Goal: Task Accomplishment & Management: Use online tool/utility

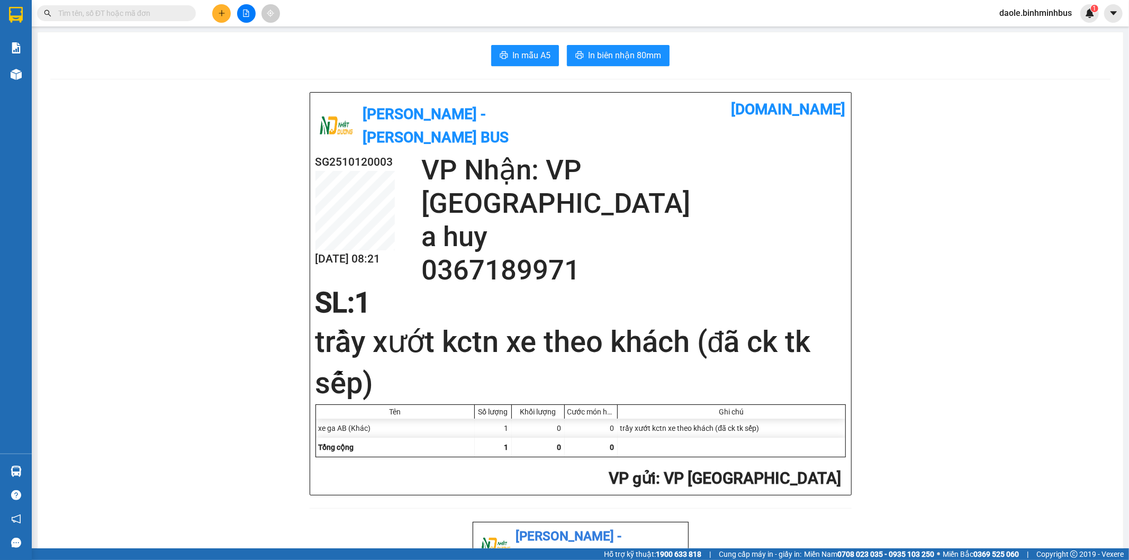
scroll to position [324, 0]
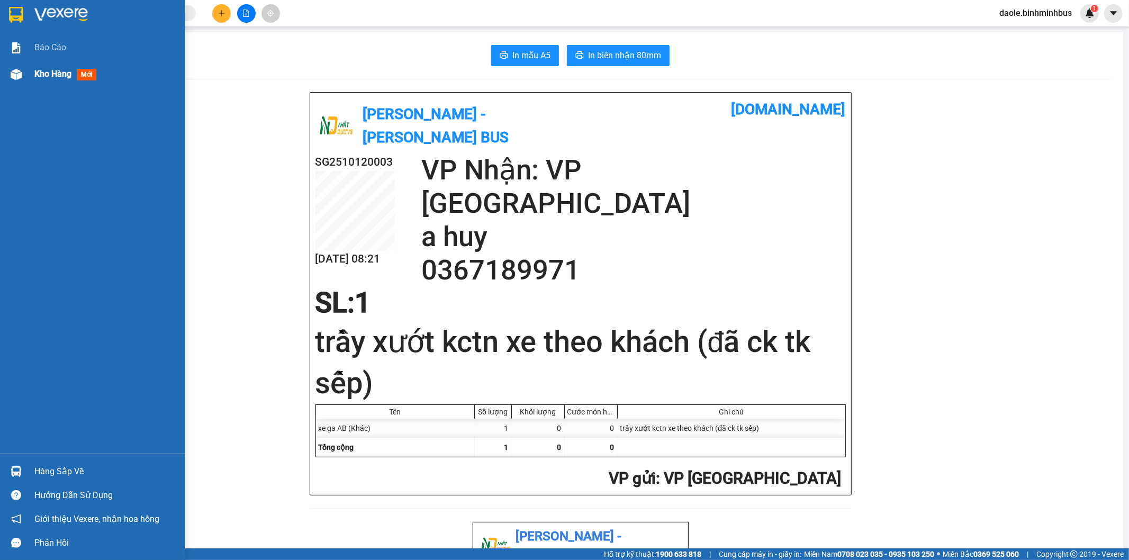
click at [30, 70] on div "Kho hàng mới" at bounding box center [92, 74] width 185 height 26
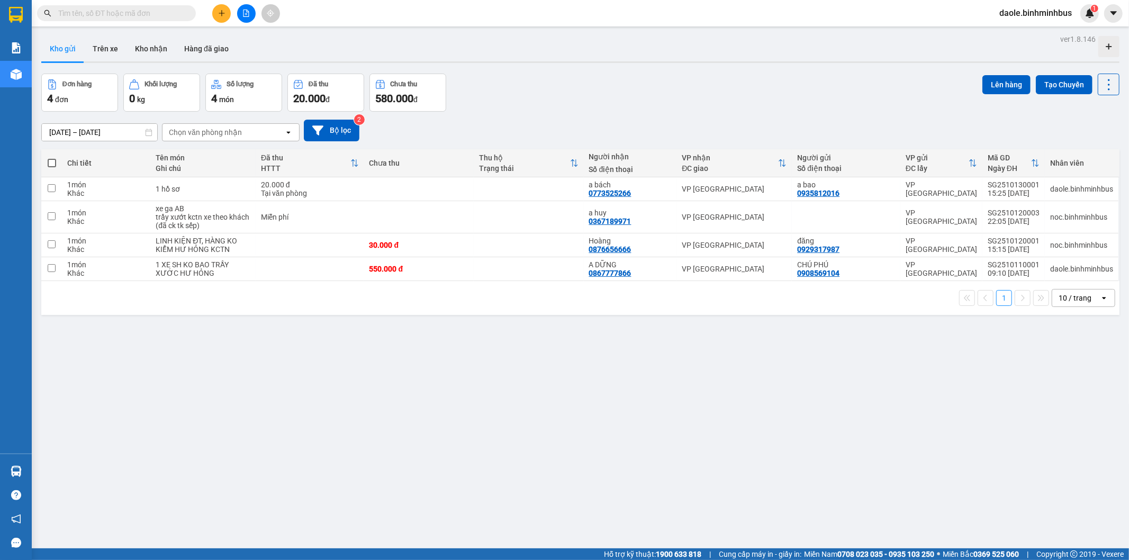
scroll to position [324, 0]
click at [1053, 189] on icon at bounding box center [1056, 188] width 7 height 7
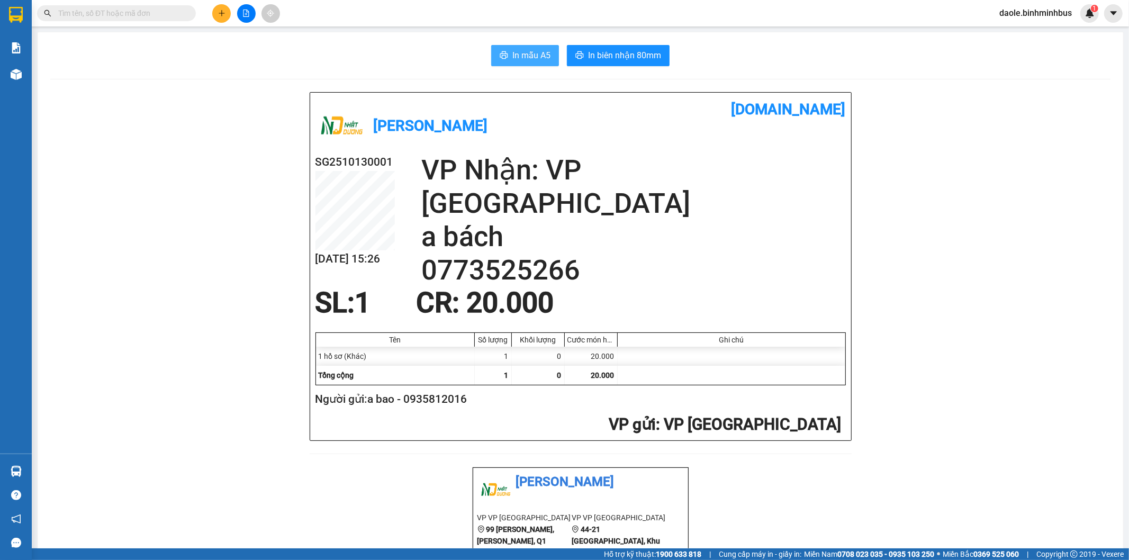
click at [524, 59] on span "In mẫu A5" at bounding box center [531, 55] width 38 height 13
